Goal: Information Seeking & Learning: Learn about a topic

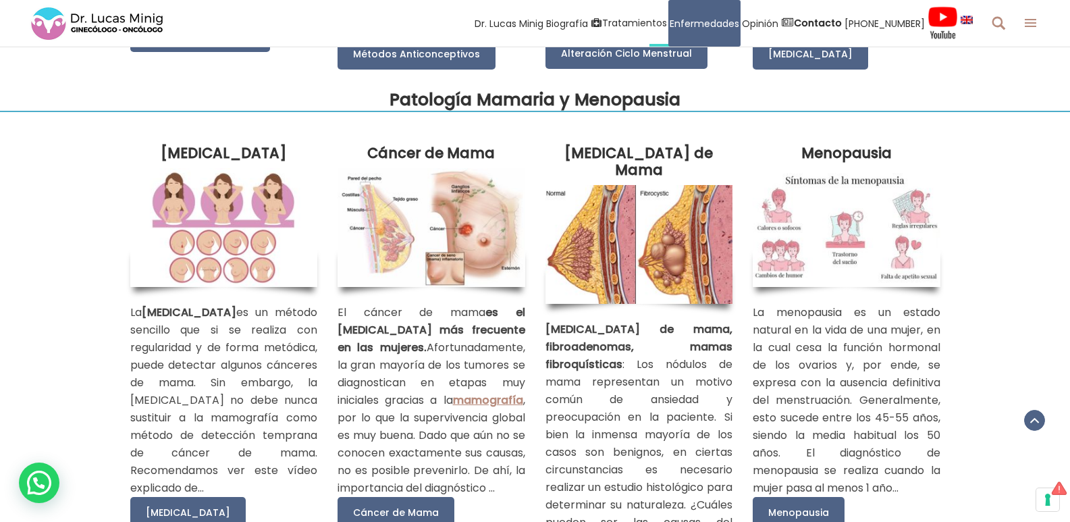
scroll to position [2025, 0]
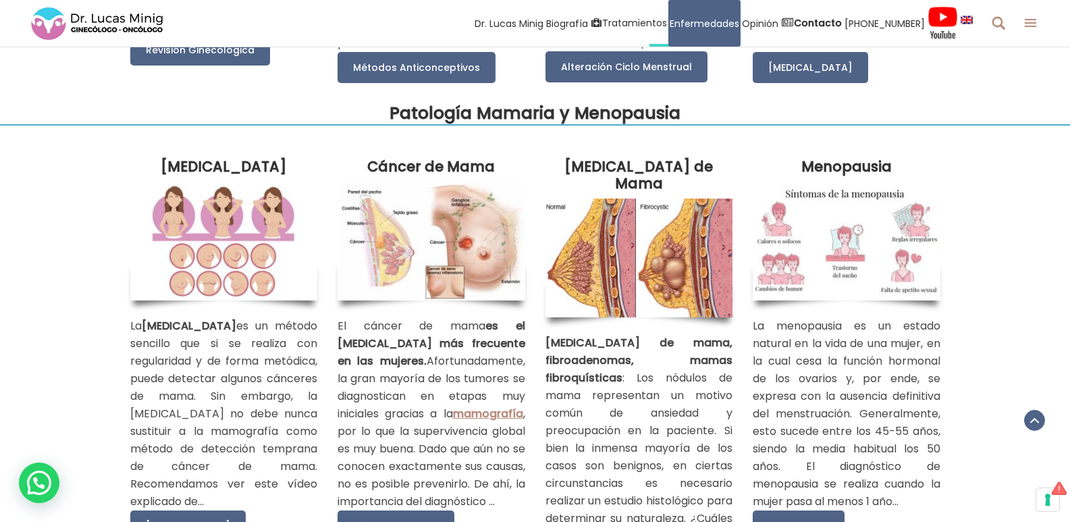
drag, startPoint x: 206, startPoint y: 213, endPoint x: 479, endPoint y: 161, distance: 277.5
click at [479, 161] on div "Autoexploración Mamaria La autoexploración mamaria es un método sencillo que si…" at bounding box center [535, 362] width 830 height 477
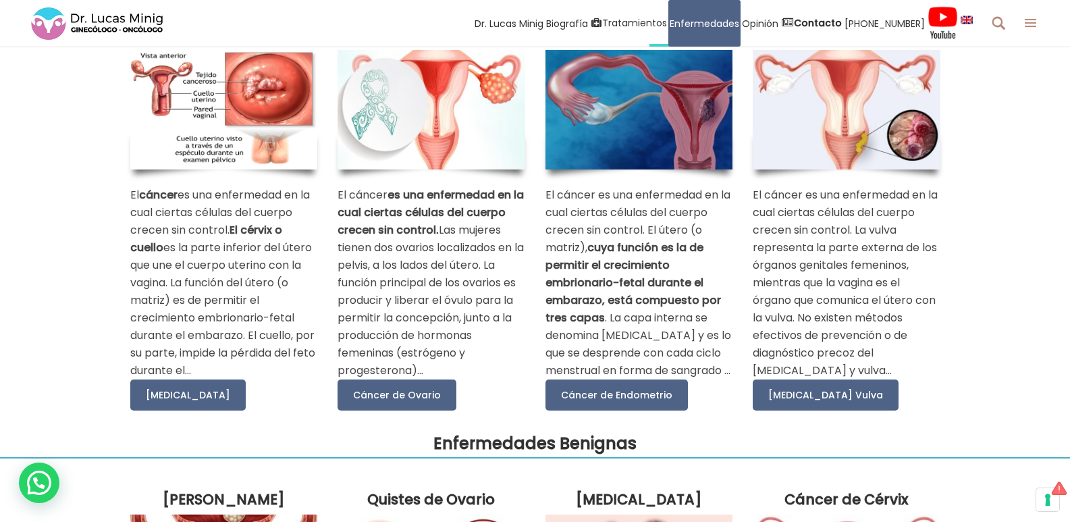
scroll to position [68, 0]
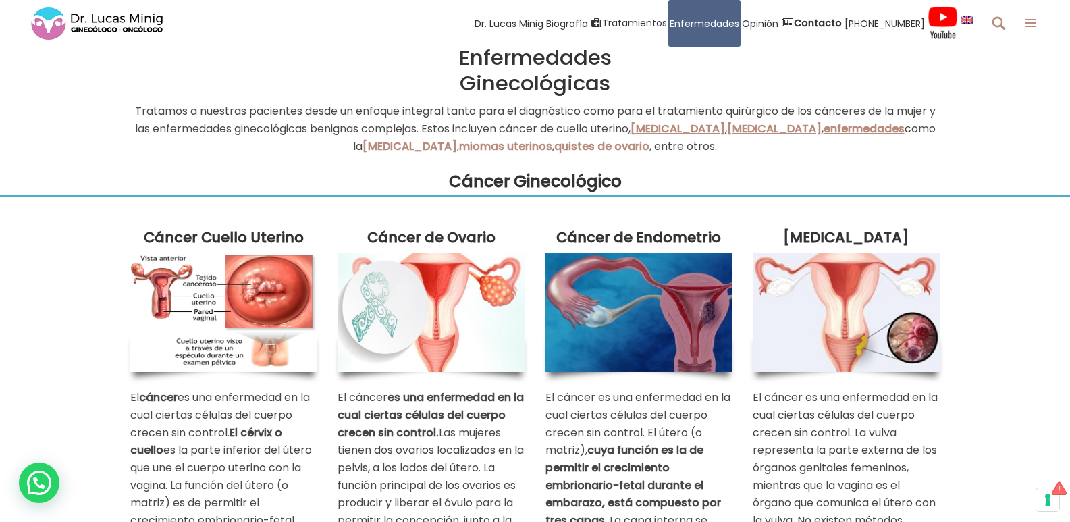
click at [414, 281] on img at bounding box center [432, 311] width 188 height 119
click at [411, 256] on img at bounding box center [432, 311] width 188 height 119
click at [603, 323] on img at bounding box center [639, 311] width 188 height 119
click at [837, 287] on img at bounding box center [847, 311] width 188 height 119
click at [146, 235] on strong "Cáncer Cuello Uterino" at bounding box center [223, 238] width 157 height 20
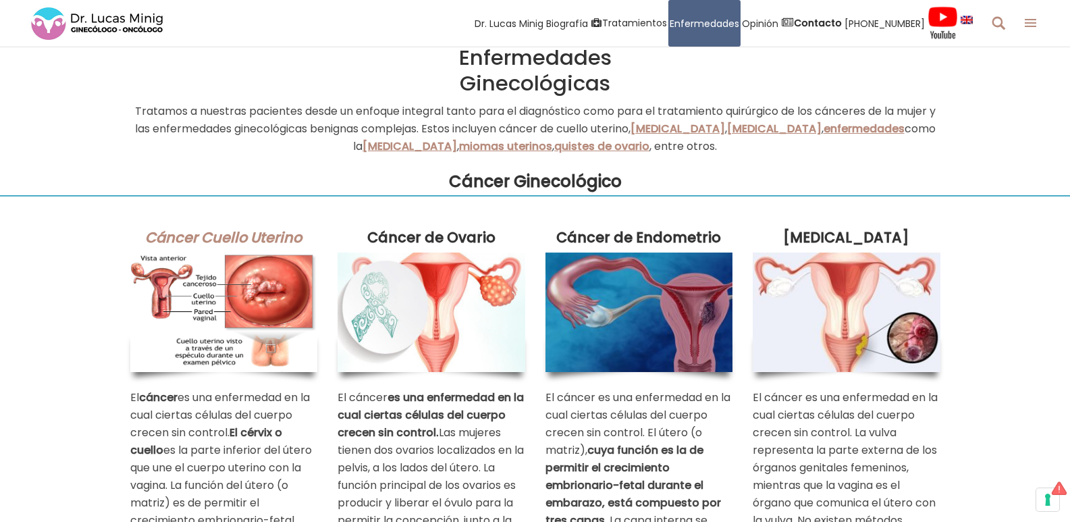
click at [217, 238] on strong "Cáncer Cuello Uterino" at bounding box center [223, 238] width 157 height 20
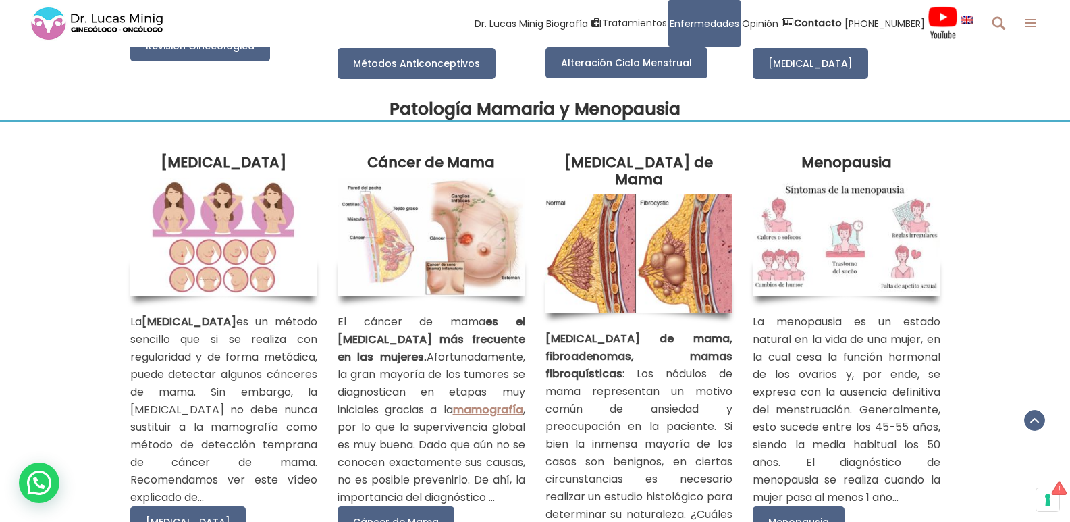
scroll to position [2025, 0]
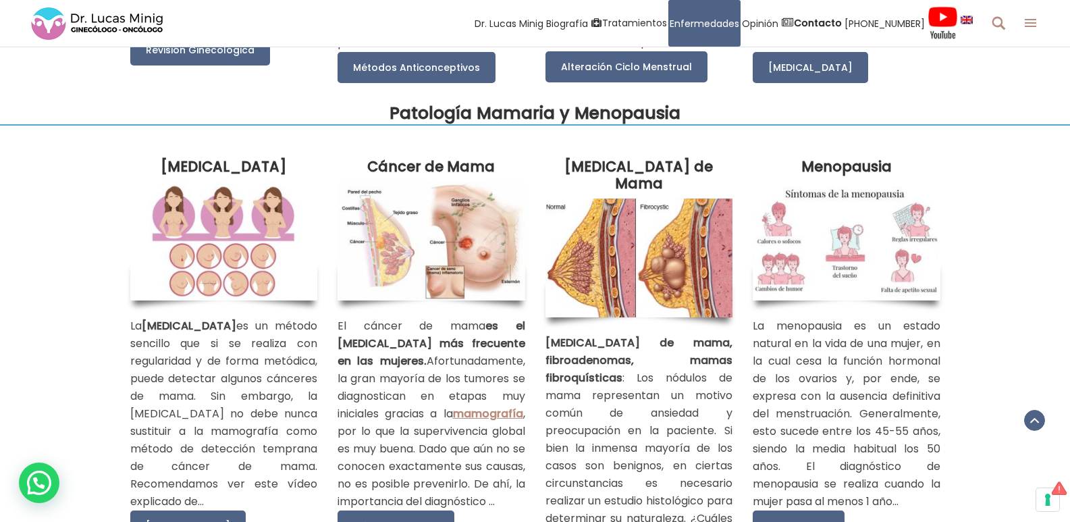
click at [412, 267] on img at bounding box center [432, 241] width 188 height 119
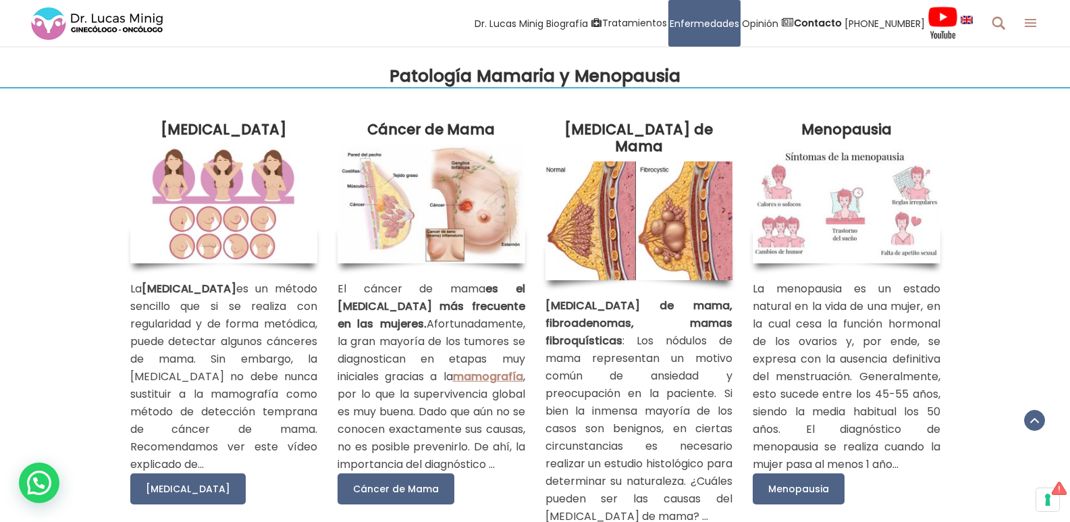
scroll to position [2093, 0]
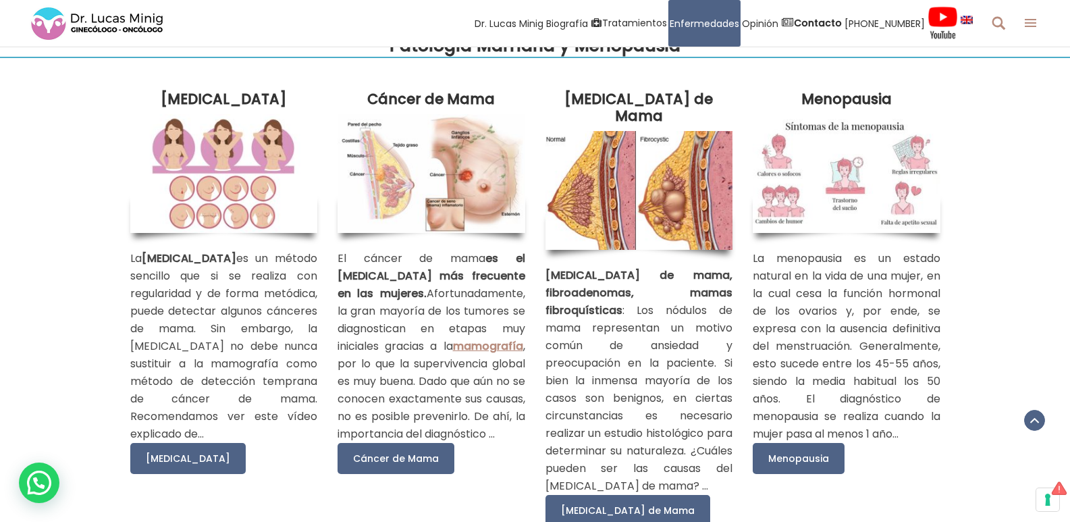
click at [614, 199] on img at bounding box center [639, 190] width 188 height 119
click at [616, 199] on img at bounding box center [639, 190] width 188 height 119
click at [616, 198] on img at bounding box center [639, 190] width 188 height 119
click at [817, 207] on img at bounding box center [847, 173] width 188 height 119
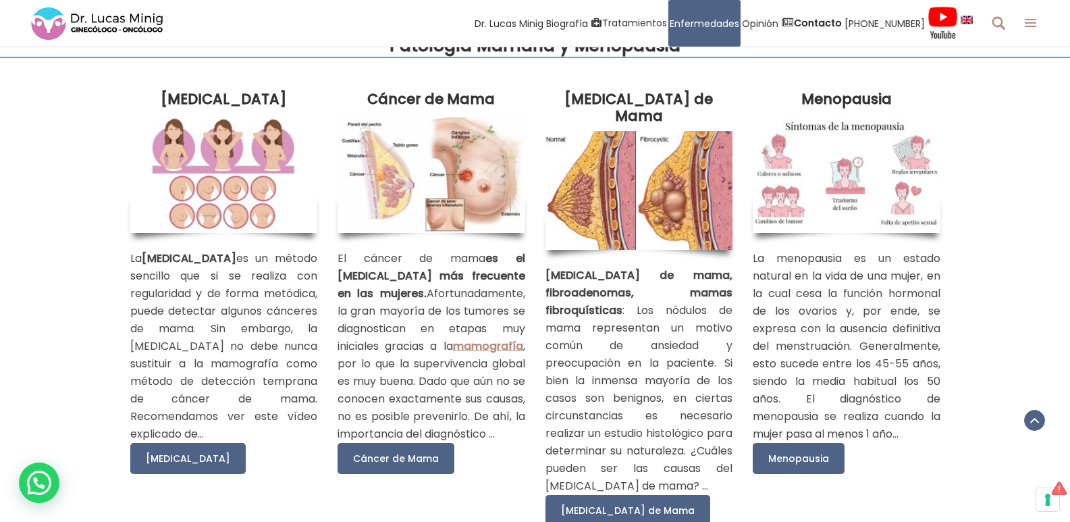
click at [841, 182] on img at bounding box center [847, 173] width 188 height 119
click at [838, 182] on img at bounding box center [847, 173] width 188 height 119
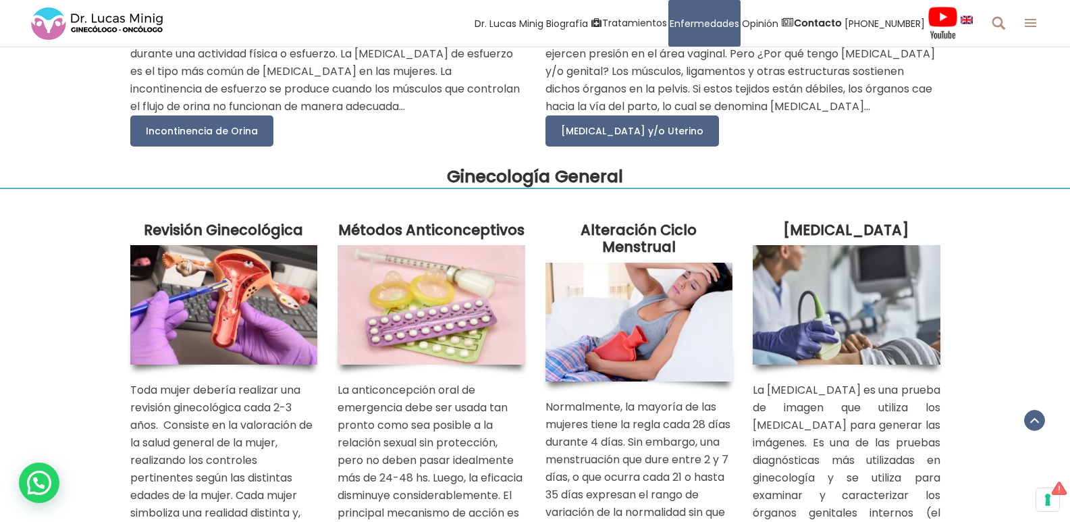
scroll to position [1148, 0]
